Goal: Find specific page/section: Find specific page/section

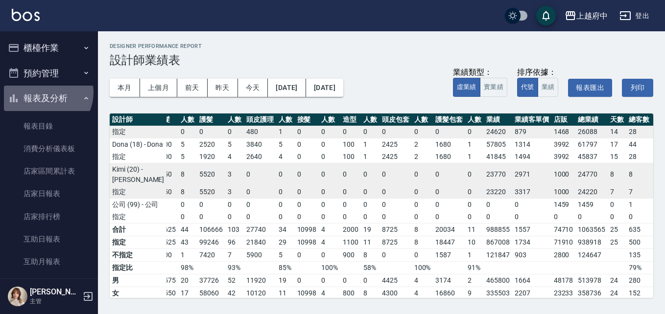
click at [44, 92] on button "報表及分析" at bounding box center [49, 98] width 90 height 25
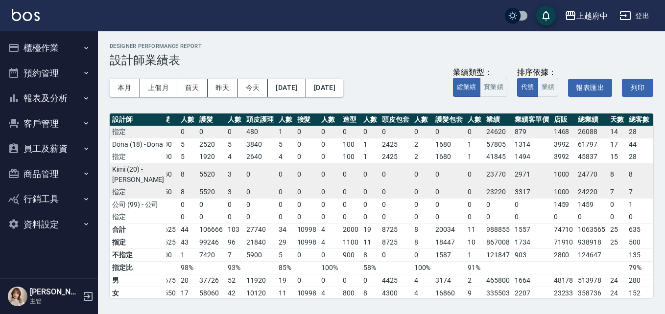
click at [51, 48] on button "櫃檯作業" at bounding box center [49, 47] width 90 height 25
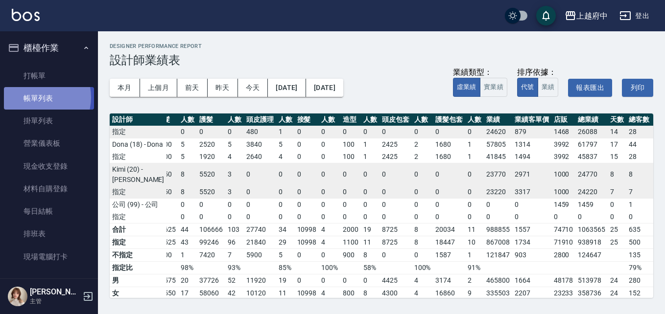
click at [36, 97] on link "帳單列表" at bounding box center [49, 98] width 90 height 23
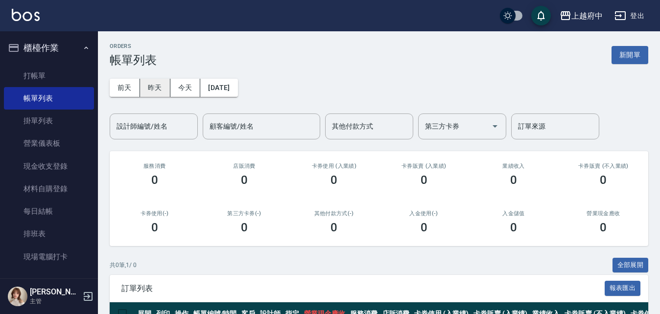
click at [157, 91] on button "昨天" at bounding box center [155, 88] width 30 height 18
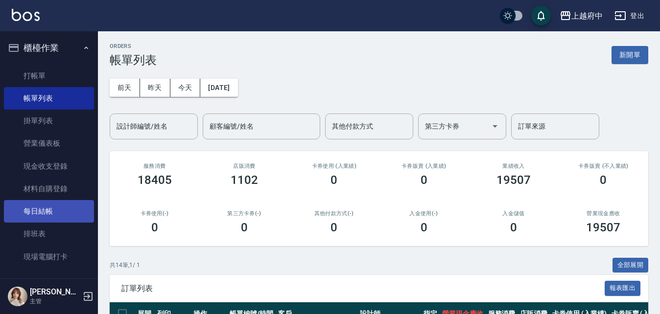
click at [34, 206] on link "每日結帳" at bounding box center [49, 211] width 90 height 23
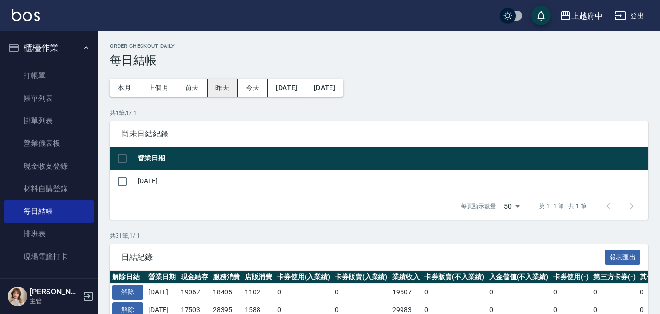
click at [226, 90] on button "昨天" at bounding box center [222, 88] width 30 height 18
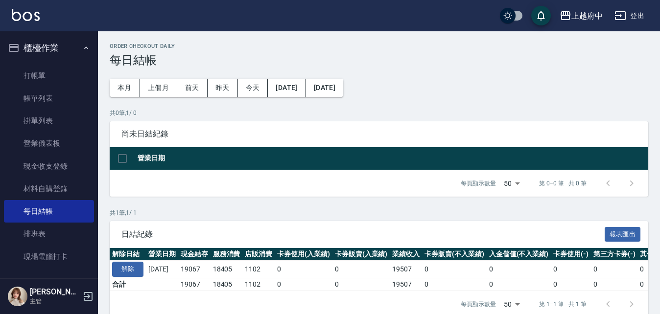
click at [44, 47] on button "櫃檯作業" at bounding box center [49, 47] width 90 height 25
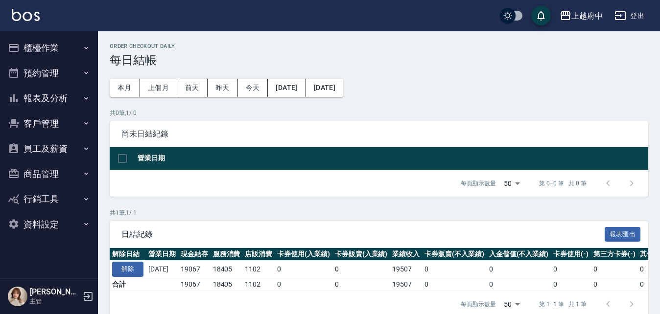
click at [40, 122] on button "客戶管理" at bounding box center [49, 123] width 90 height 25
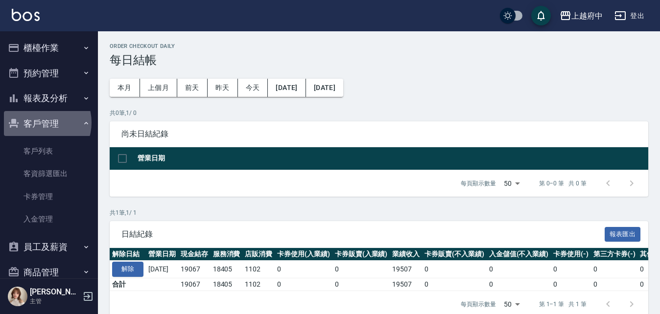
click at [40, 122] on button "客戶管理" at bounding box center [49, 123] width 90 height 25
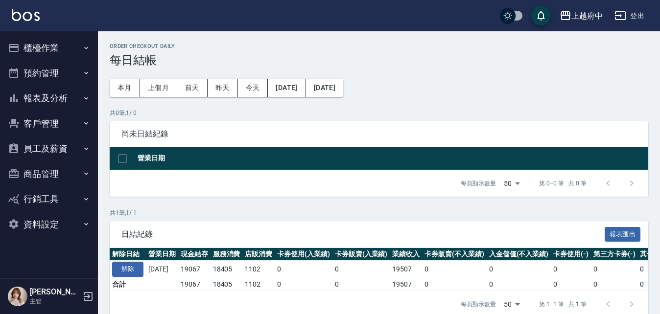
click at [40, 122] on button "客戶管理" at bounding box center [49, 123] width 90 height 25
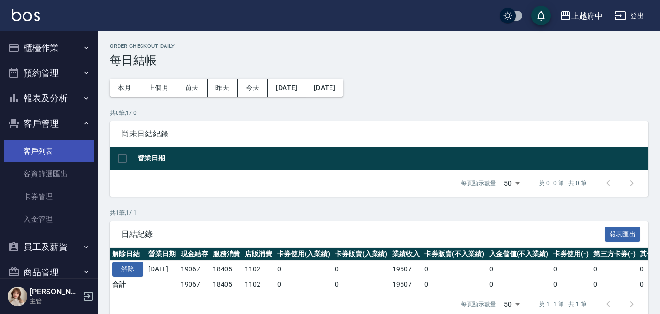
click at [37, 148] on link "客戶列表" at bounding box center [49, 151] width 90 height 23
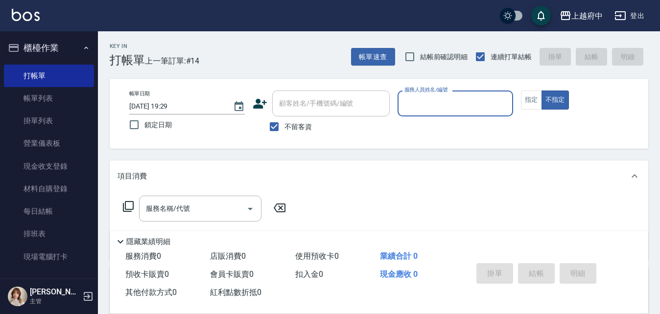
click at [39, 44] on button "櫃檯作業" at bounding box center [49, 47] width 90 height 25
